Goal: Task Accomplishment & Management: Use online tool/utility

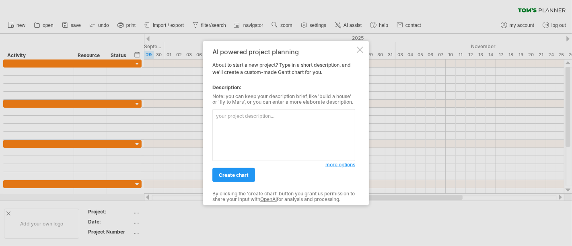
drag, startPoint x: 283, startPoint y: 61, endPoint x: 331, endPoint y: 75, distance: 49.7
click at [331, 75] on div "AI powered project planning About to start a new project? Type in a short descr…" at bounding box center [283, 123] width 143 height 150
click at [356, 52] on div at bounding box center [359, 50] width 6 height 6
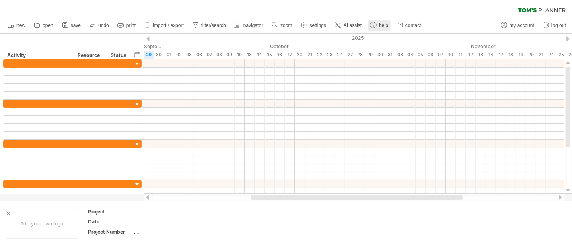
click at [383, 26] on span "help" at bounding box center [383, 26] width 9 height 6
click at [16, 26] on link "new" at bounding box center [17, 25] width 22 height 10
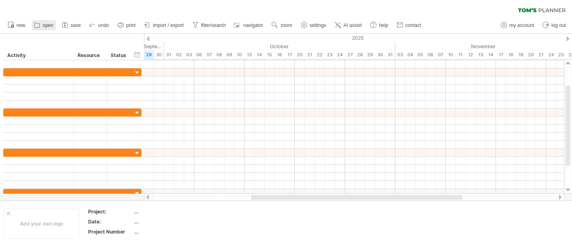
click at [37, 26] on icon at bounding box center [37, 25] width 8 height 8
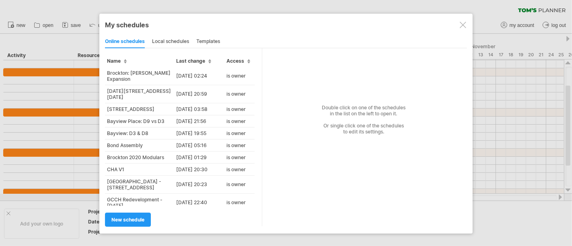
click at [217, 39] on div "templates" at bounding box center [208, 41] width 24 height 13
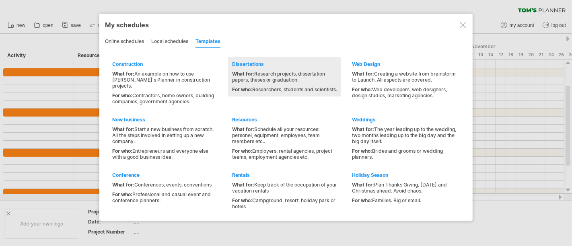
click at [311, 82] on div "What for: Research projects, dissertation papers, theses or graduation. For who…" at bounding box center [284, 82] width 105 height 22
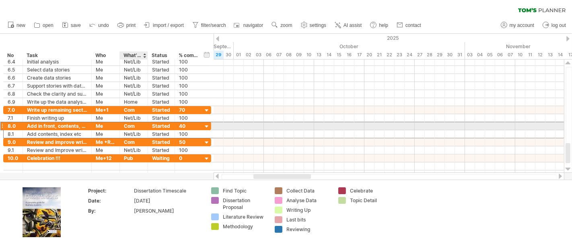
click at [137, 125] on div "Com" at bounding box center [134, 126] width 20 height 8
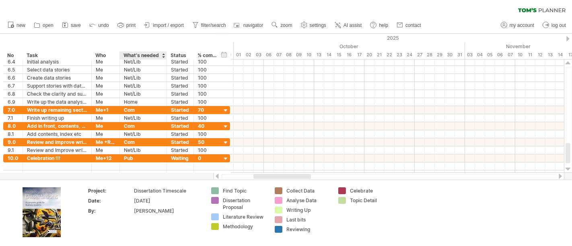
drag, startPoint x: 146, startPoint y: 55, endPoint x: 165, endPoint y: 53, distance: 19.3
click at [165, 53] on div at bounding box center [166, 55] width 3 height 8
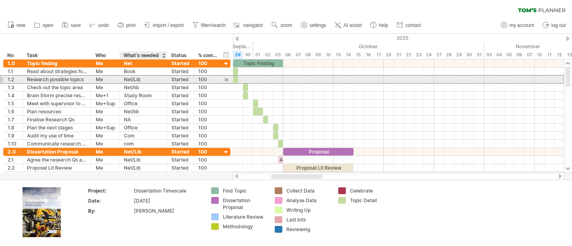
click at [152, 77] on div "Net/Lib" at bounding box center [143, 80] width 39 height 8
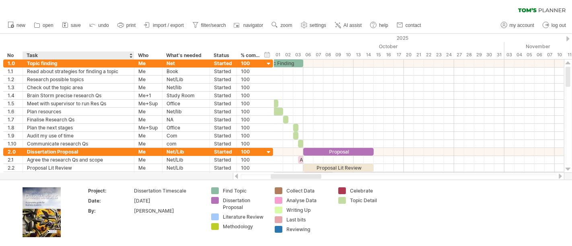
drag, startPoint x: 90, startPoint y: 55, endPoint x: 133, endPoint y: 53, distance: 42.7
click at [133, 53] on div at bounding box center [133, 55] width 3 height 8
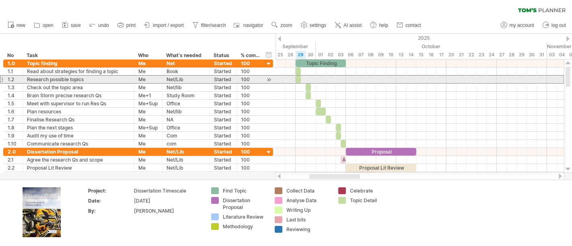
click at [113, 76] on div "Research possible topics" at bounding box center [78, 80] width 103 height 8
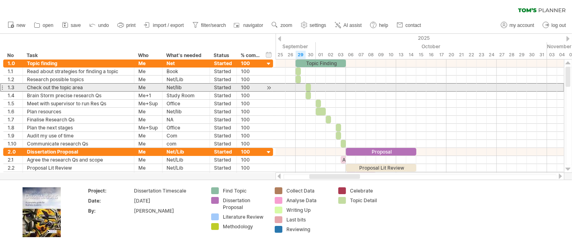
click at [115, 86] on div "Check out the topic area" at bounding box center [78, 88] width 103 height 8
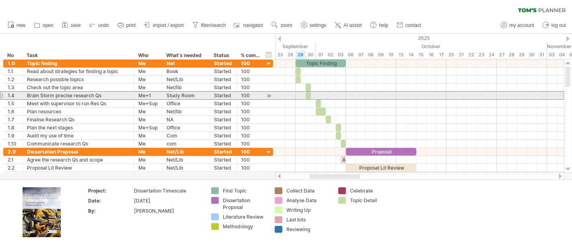
click at [116, 94] on div "Brain Storm precise research Qs" at bounding box center [78, 96] width 103 height 8
